Goal: Task Accomplishment & Management: Manage account settings

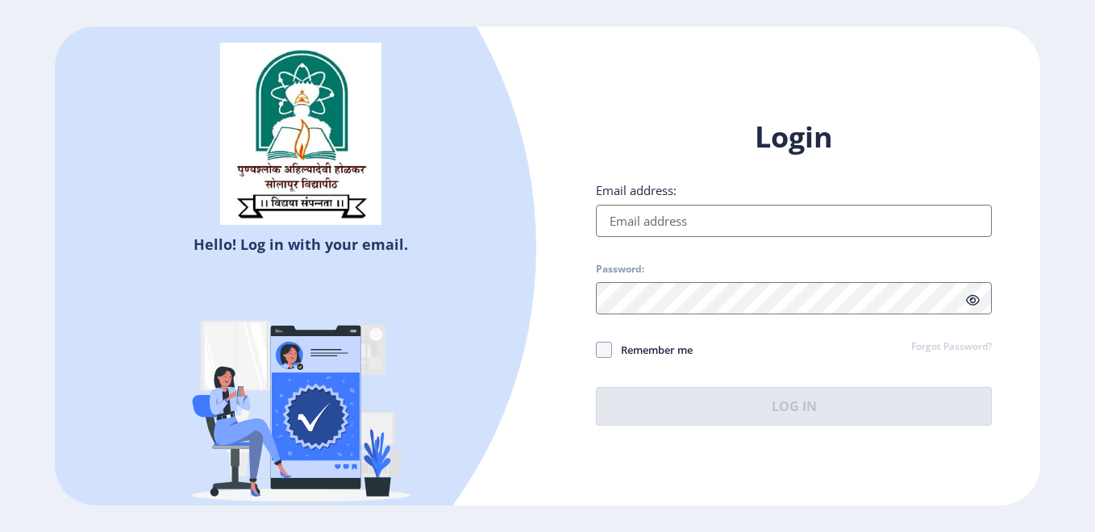
click at [672, 215] on input "Email address:" at bounding box center [794, 221] width 396 height 32
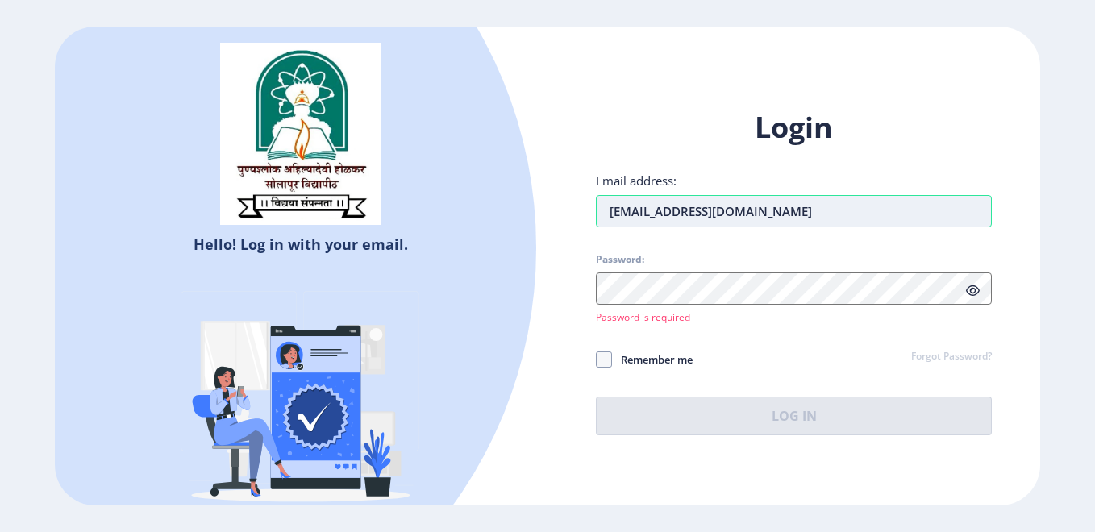
click at [743, 219] on input "[EMAIL_ADDRESS][DOMAIN_NAME]" at bounding box center [794, 211] width 396 height 32
type input "a"
click at [757, 216] on input "[EMAIL_ADDRESS][DOMAIN_NAME]" at bounding box center [794, 211] width 396 height 32
type input "[EMAIL_ADDRESS][DOMAIN_NAME]"
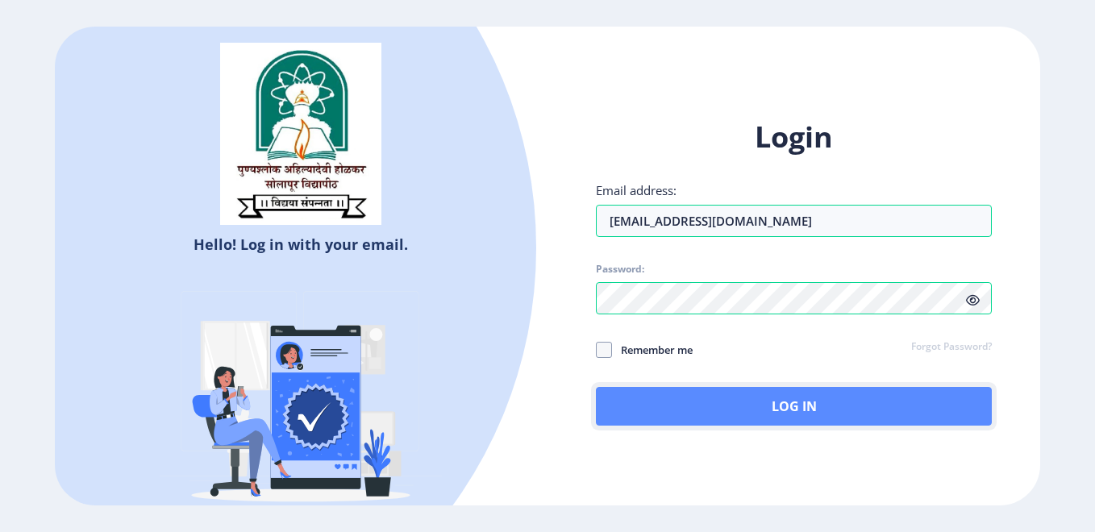
click at [776, 399] on button "Log In" at bounding box center [794, 406] width 396 height 39
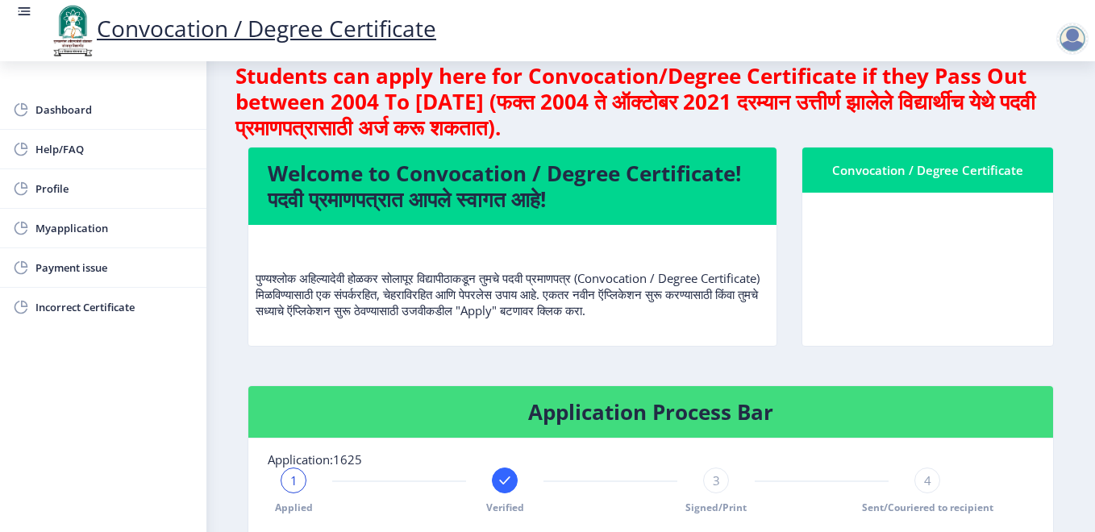
scroll to position [24, 0]
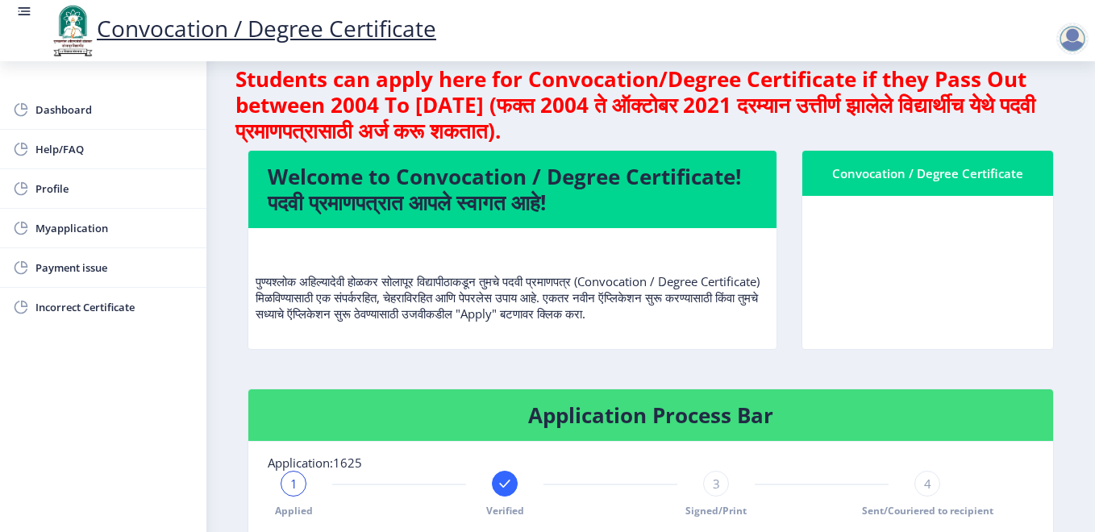
click at [1072, 41] on div at bounding box center [1072, 39] width 32 height 32
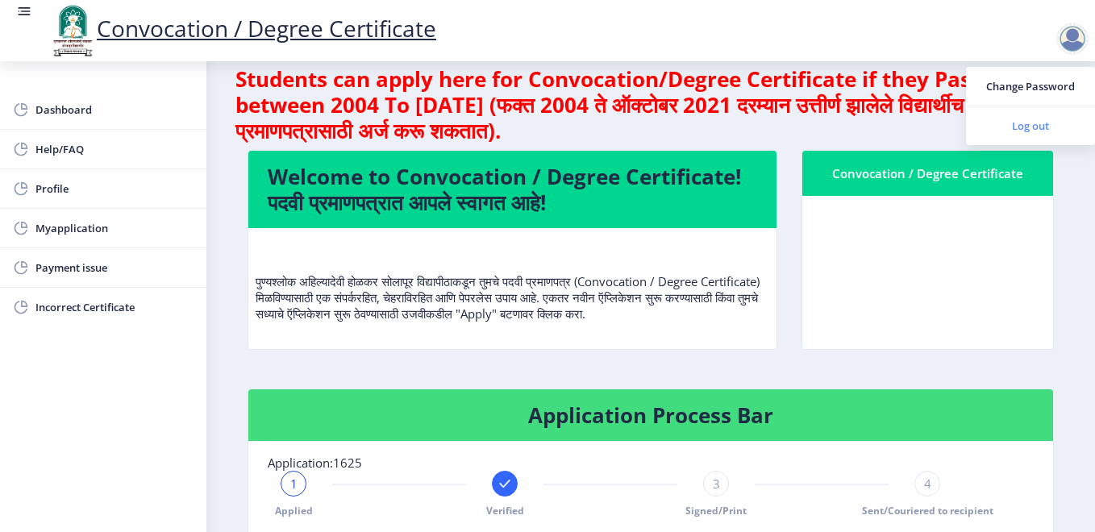
click at [1026, 126] on span "Log out" at bounding box center [1030, 125] width 103 height 19
